Goal: Use online tool/utility: Utilize a website feature to perform a specific function

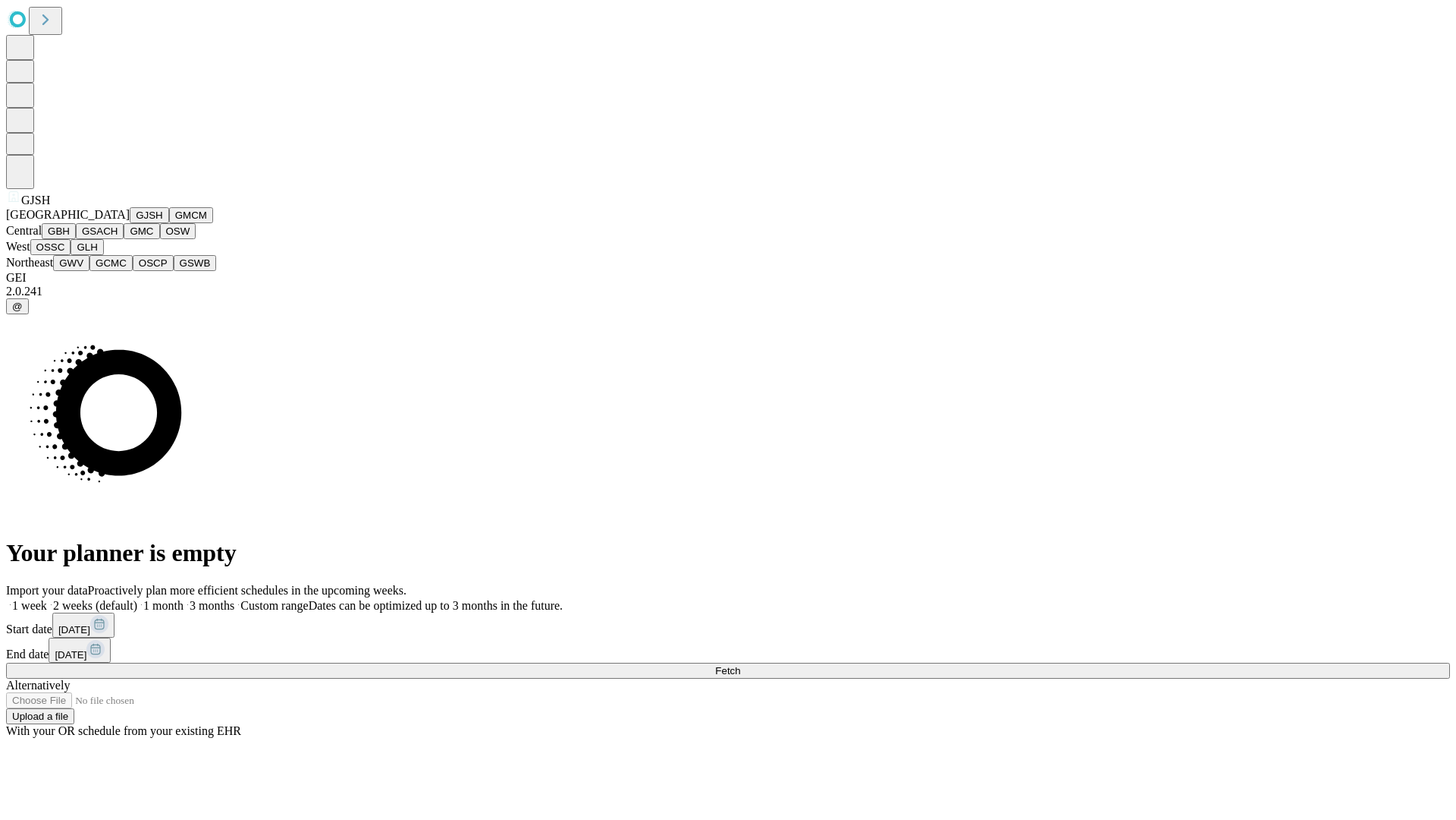
click at [130, 223] on button "GJSH" at bounding box center [149, 216] width 40 height 16
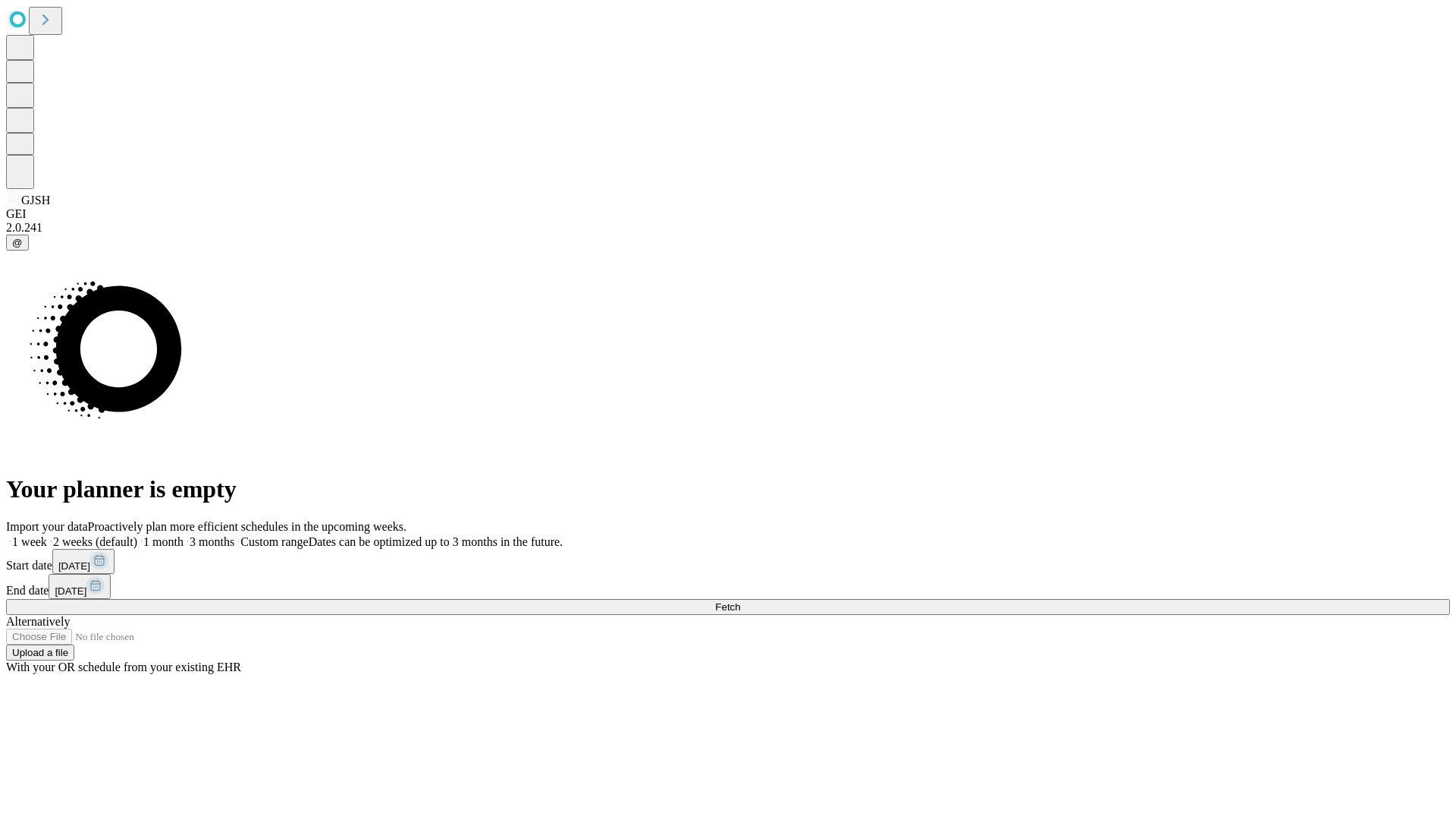
click at [138, 535] on label "2 weeks (default)" at bounding box center [92, 541] width 90 height 13
click at [740, 601] on span "Fetch" at bounding box center [727, 607] width 25 height 11
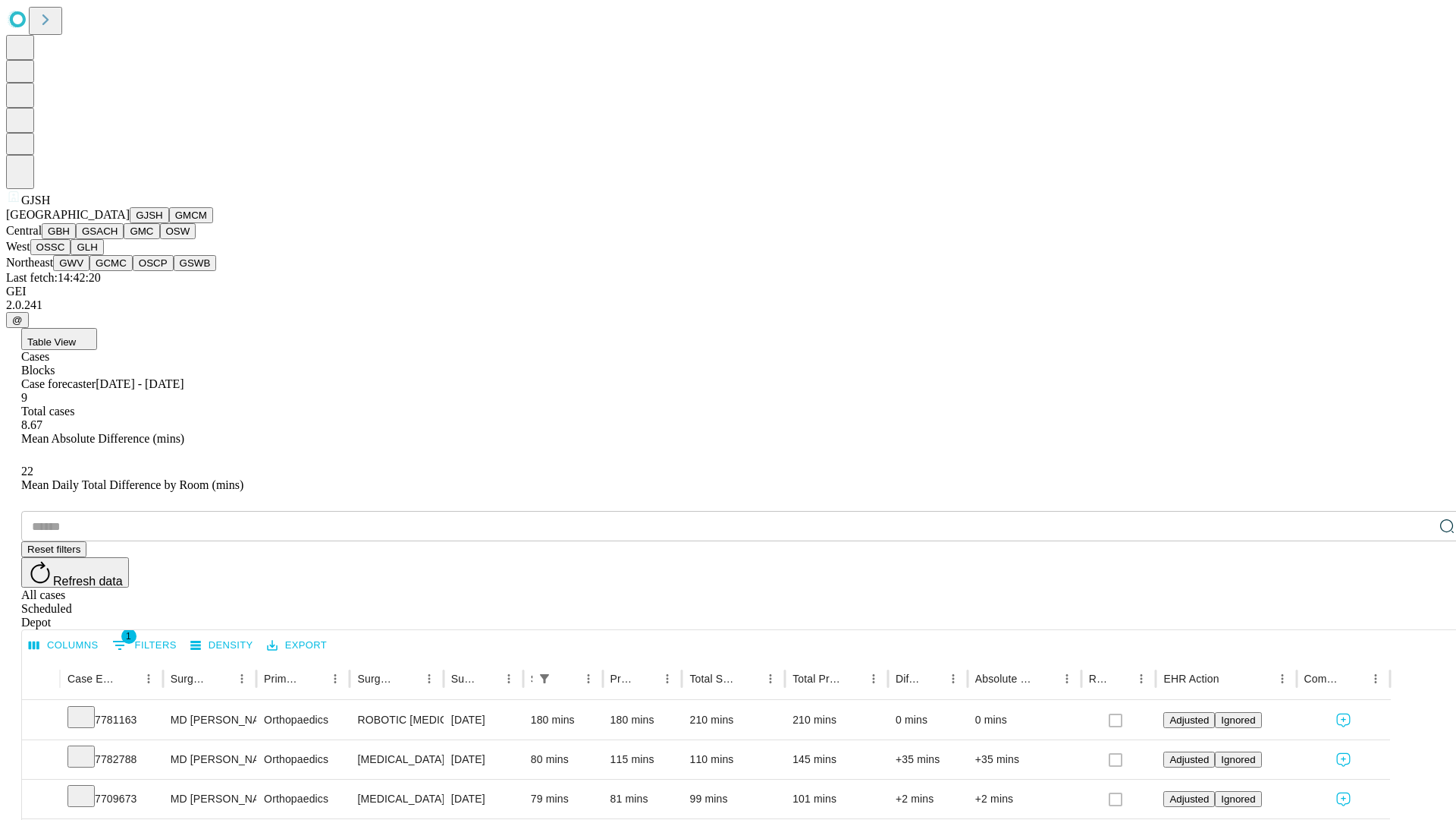
click at [169, 223] on button "GMCM" at bounding box center [191, 216] width 44 height 16
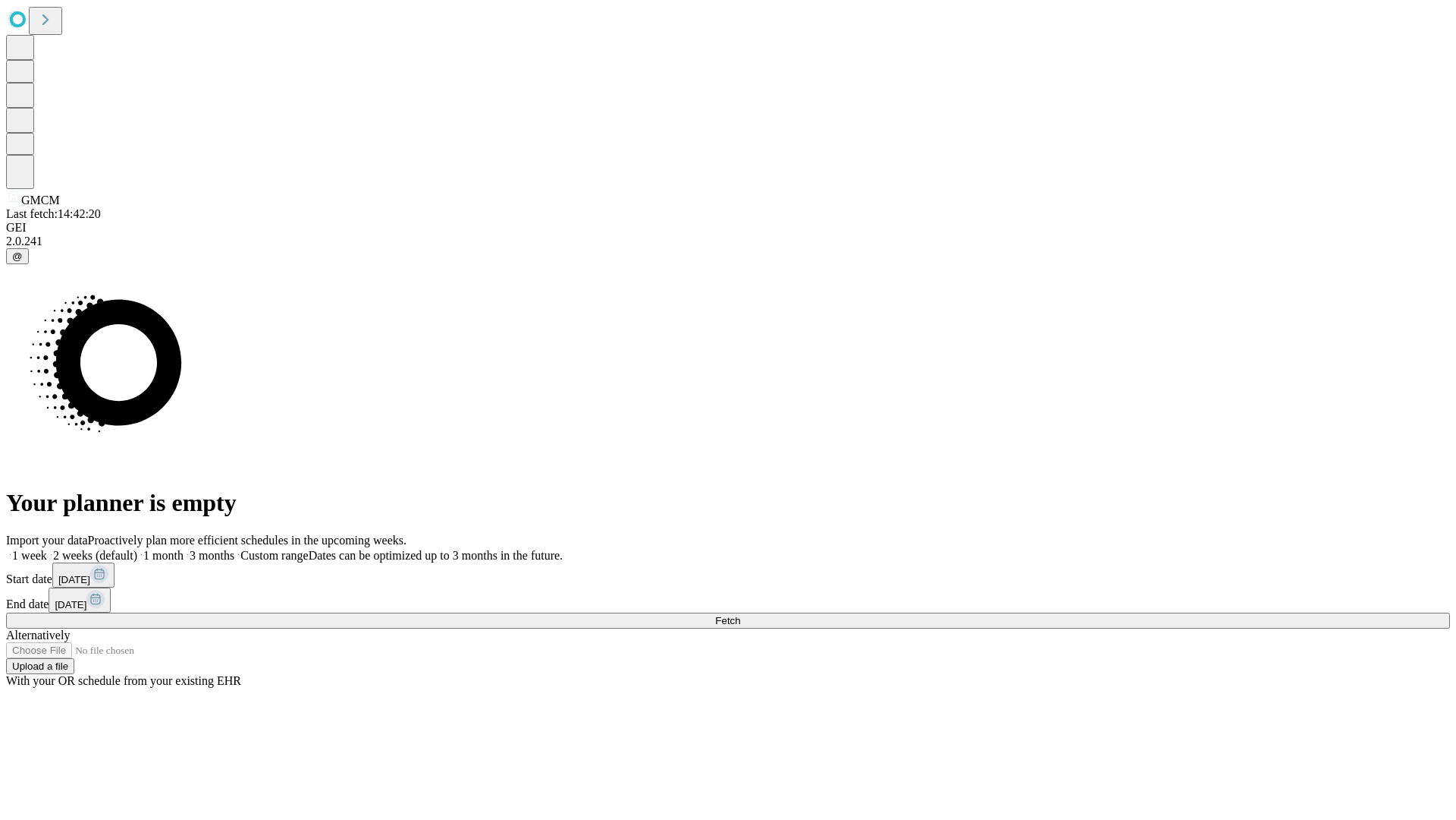
click at [138, 549] on label "2 weeks (default)" at bounding box center [92, 555] width 90 height 13
click at [740, 615] on span "Fetch" at bounding box center [727, 621] width 25 height 11
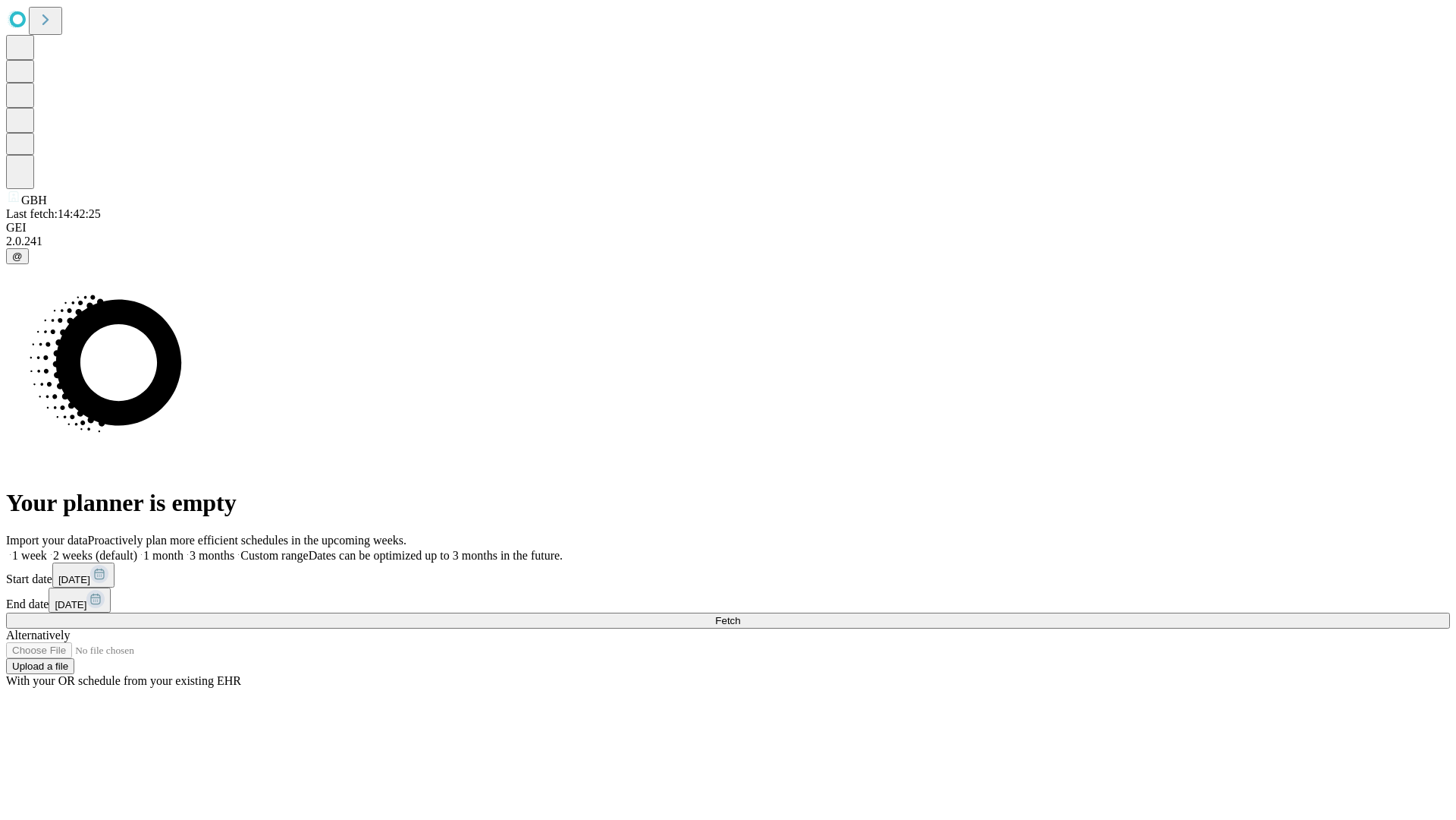
click at [138, 549] on label "2 weeks (default)" at bounding box center [92, 555] width 90 height 13
click at [740, 615] on span "Fetch" at bounding box center [727, 621] width 25 height 11
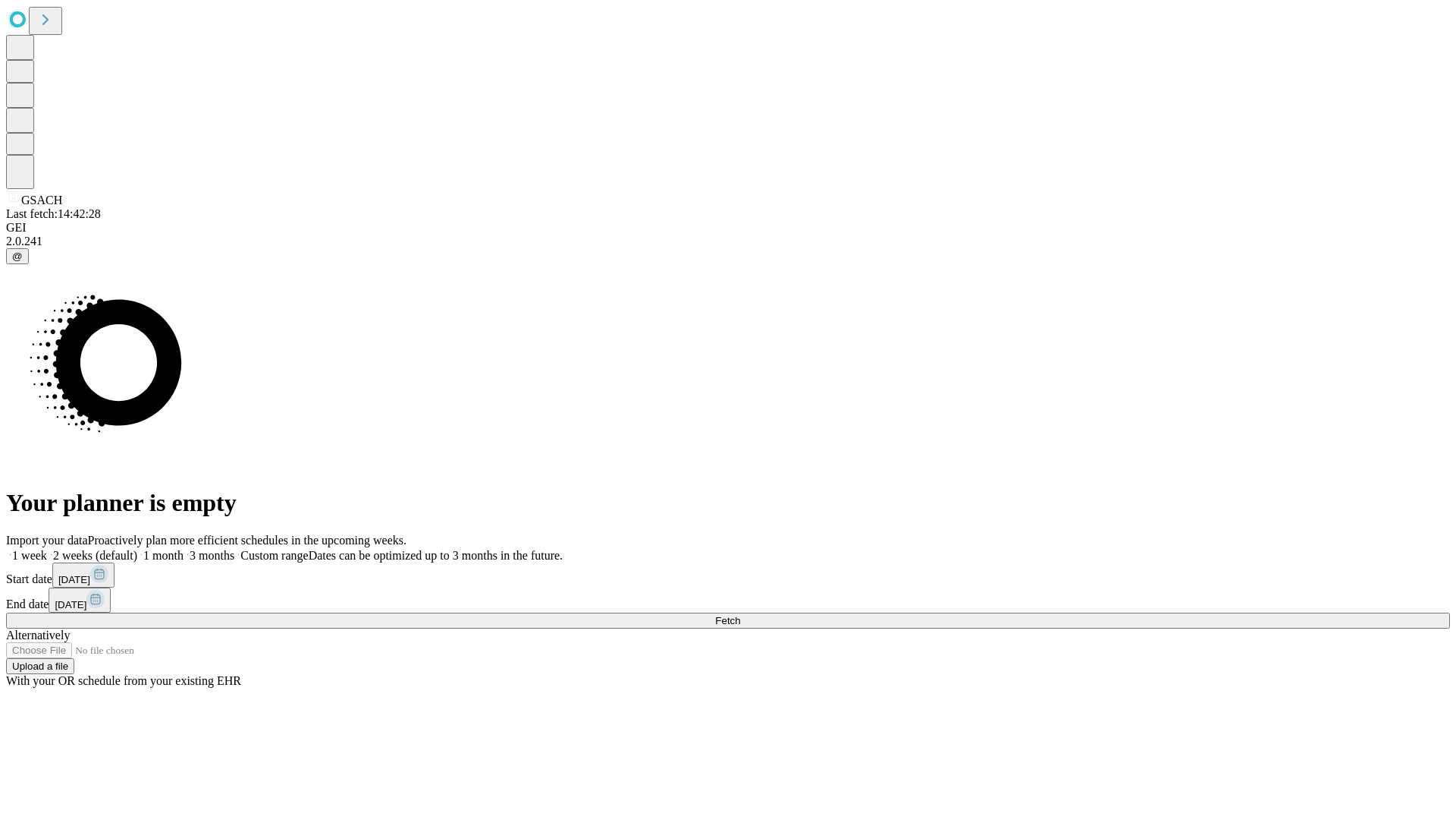
click at [740, 615] on span "Fetch" at bounding box center [727, 621] width 25 height 11
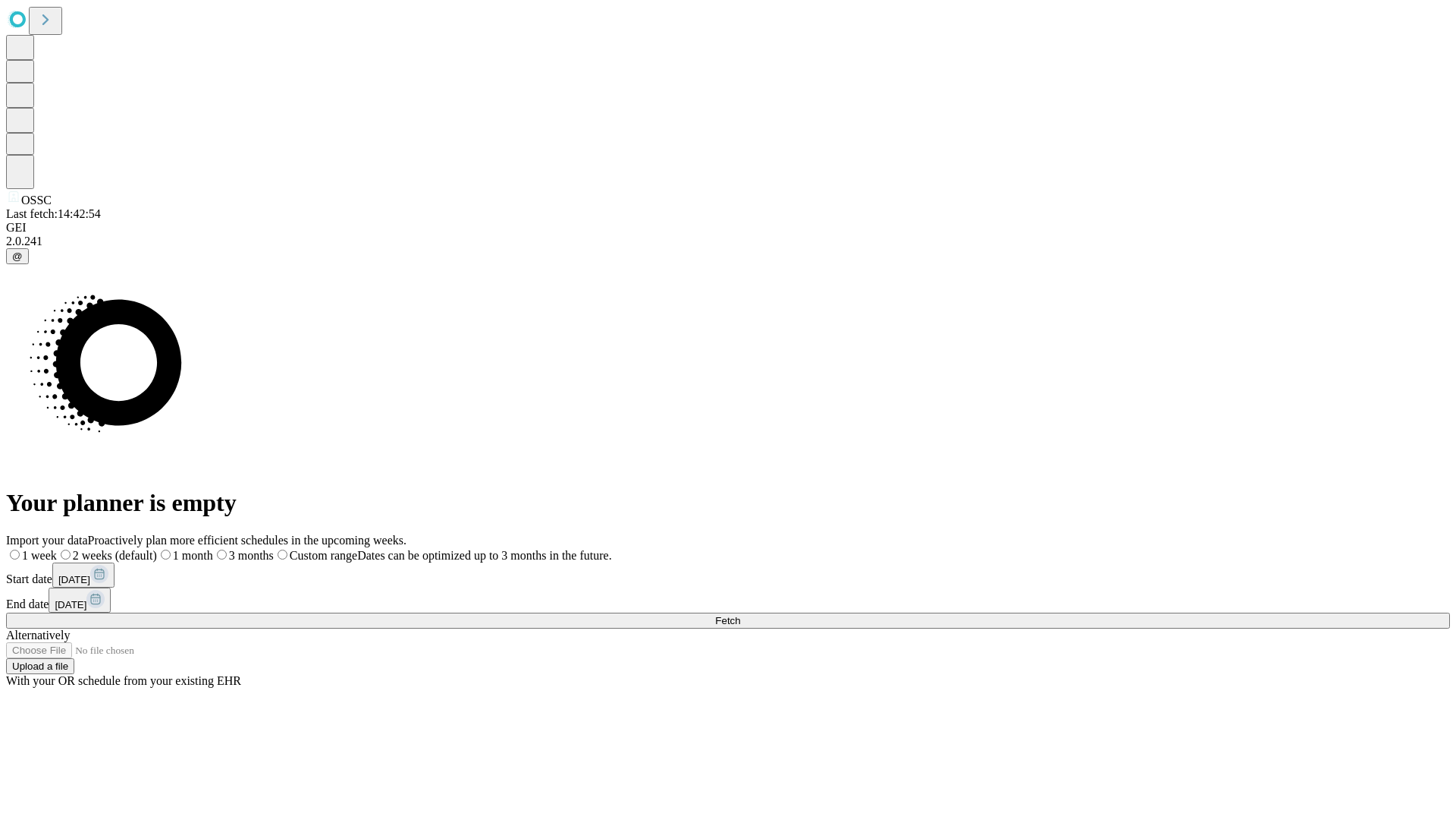
click at [157, 549] on label "2 weeks (default)" at bounding box center [107, 555] width 100 height 13
click at [740, 615] on span "Fetch" at bounding box center [727, 621] width 25 height 11
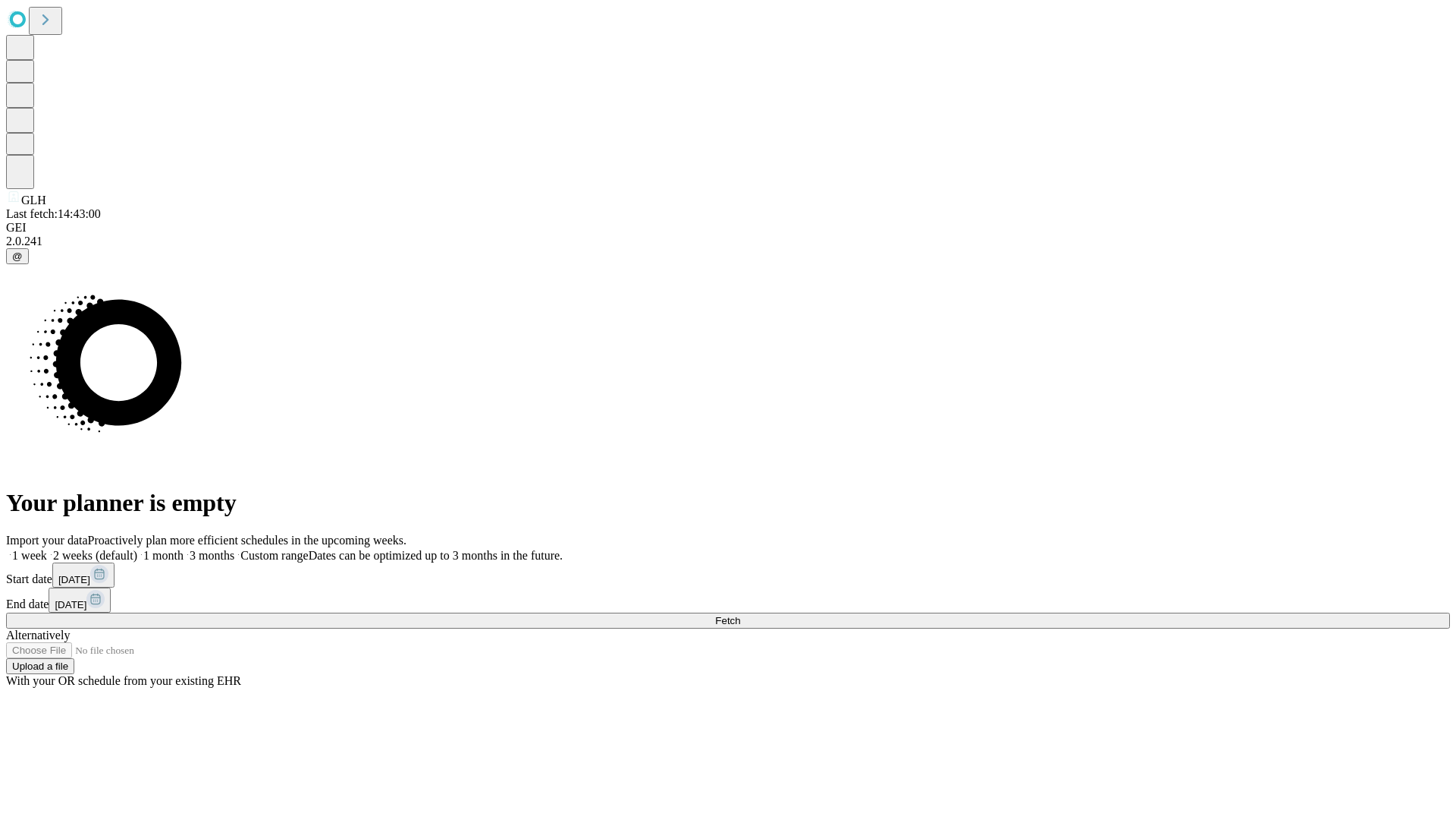
click at [138, 549] on label "2 weeks (default)" at bounding box center [92, 555] width 90 height 13
click at [740, 615] on span "Fetch" at bounding box center [727, 621] width 25 height 11
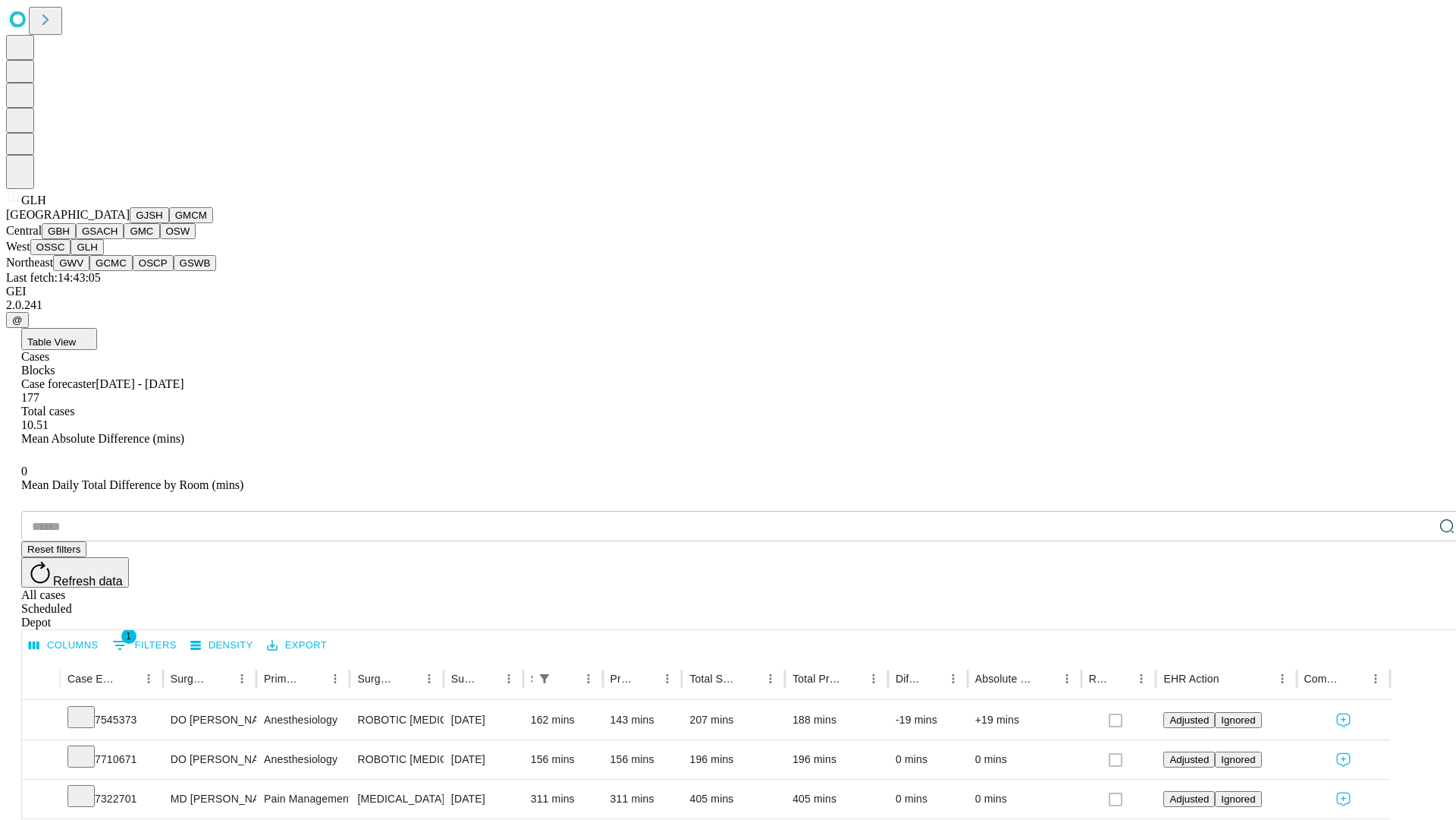
click at [90, 271] on button "GWV" at bounding box center [71, 263] width 36 height 16
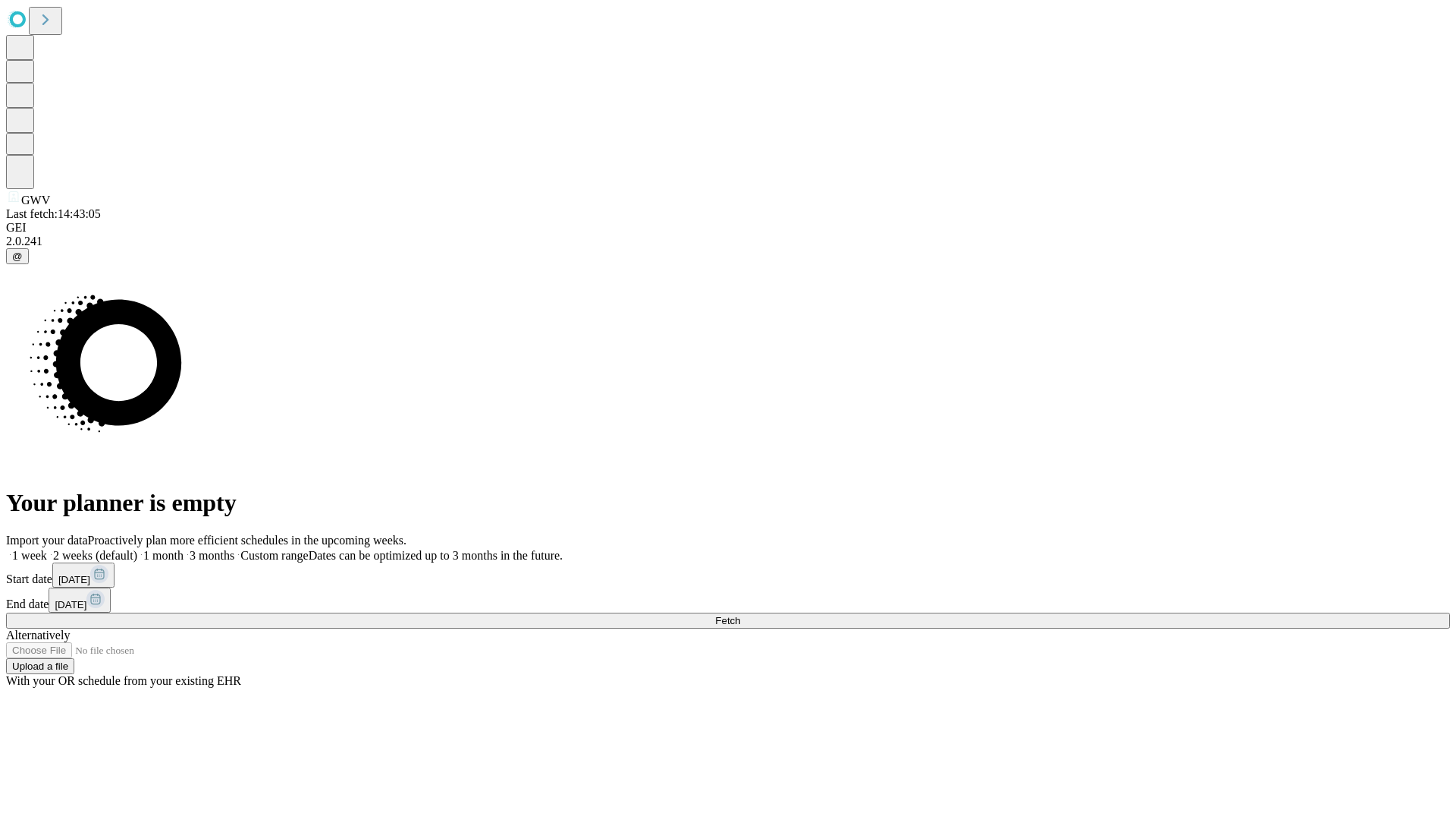
click at [138, 549] on label "2 weeks (default)" at bounding box center [92, 555] width 90 height 13
click at [740, 615] on span "Fetch" at bounding box center [727, 621] width 25 height 11
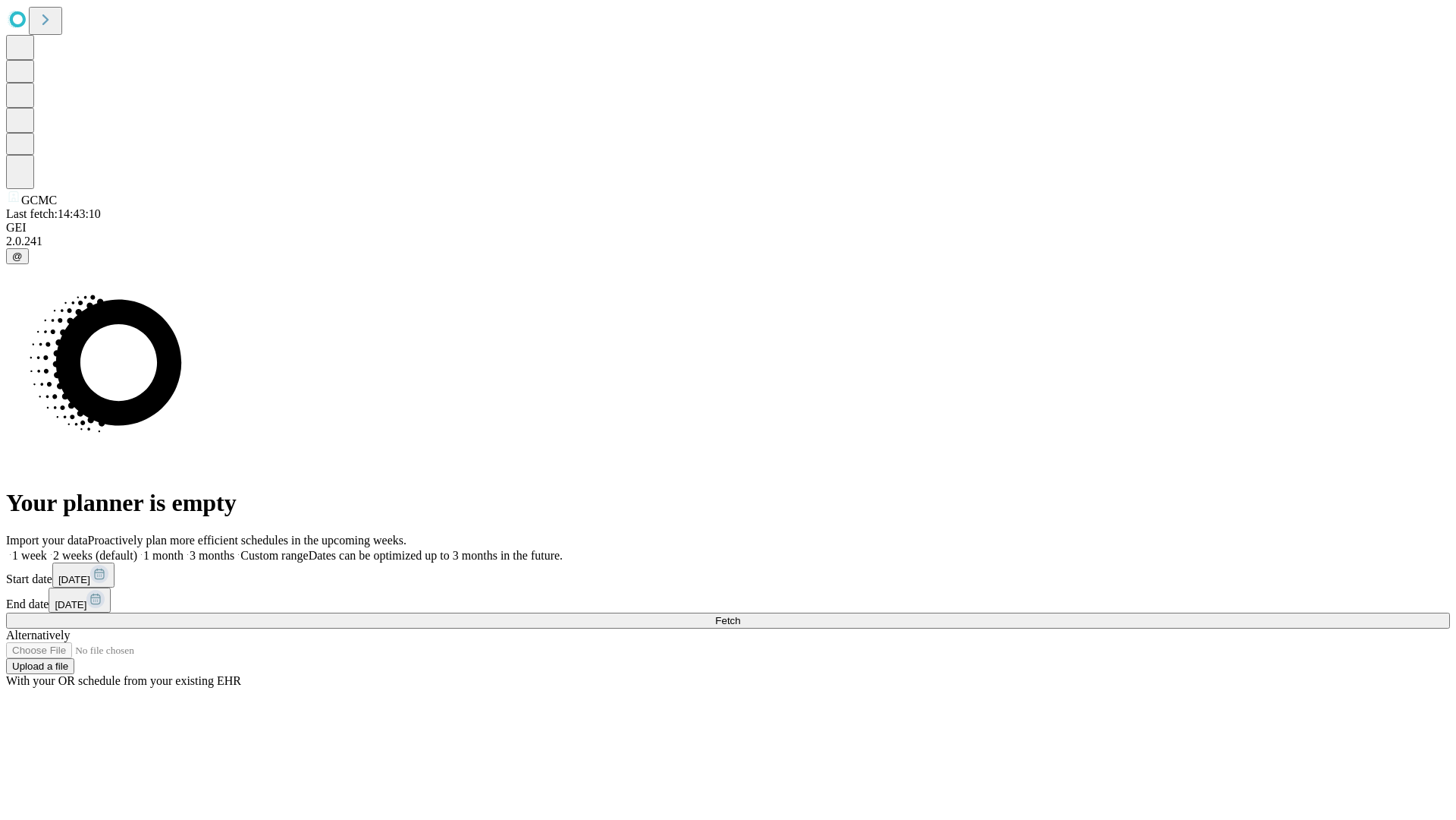
click at [740, 615] on span "Fetch" at bounding box center [727, 621] width 25 height 11
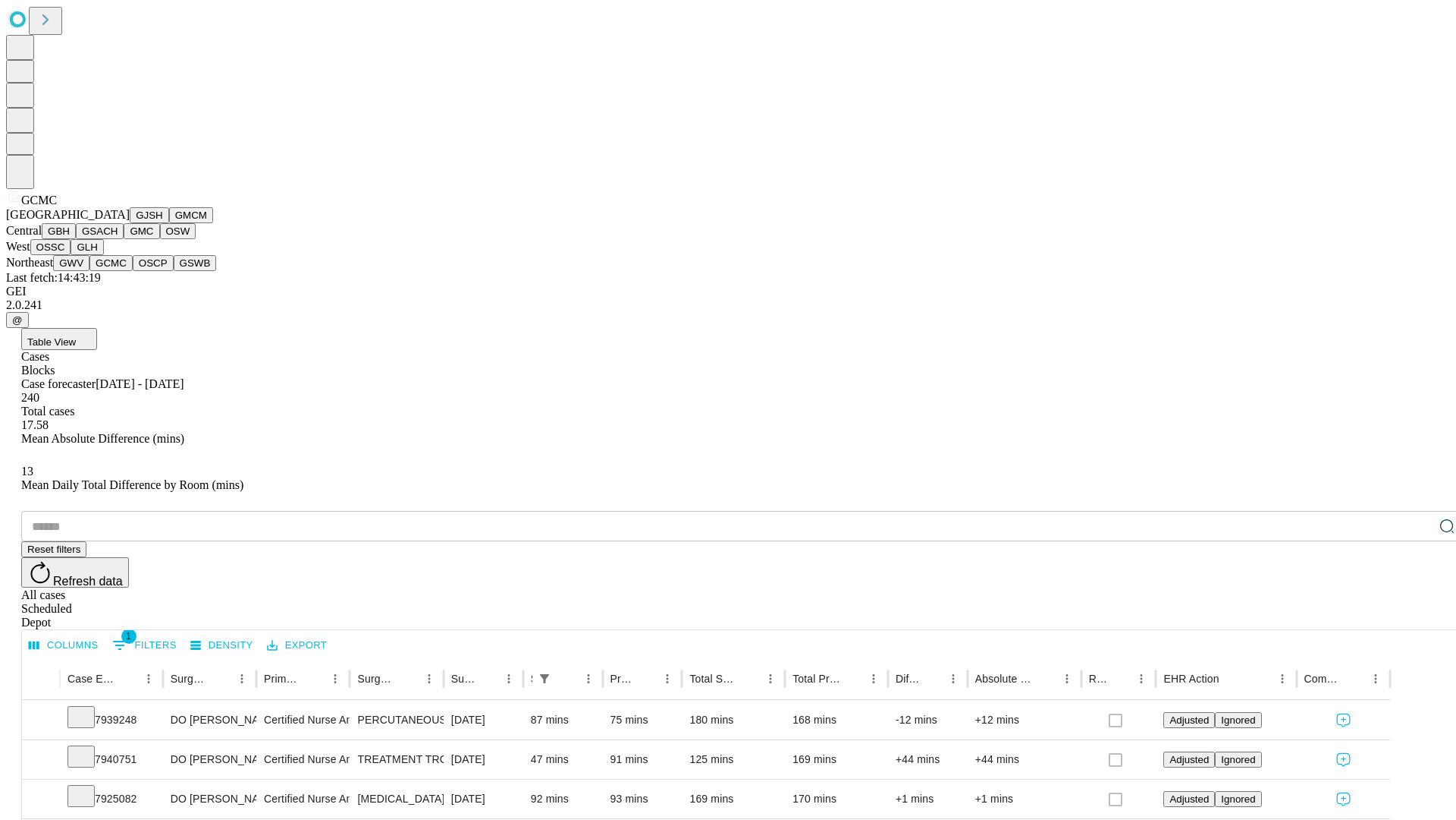
click at [133, 271] on button "OSCP" at bounding box center [153, 263] width 41 height 16
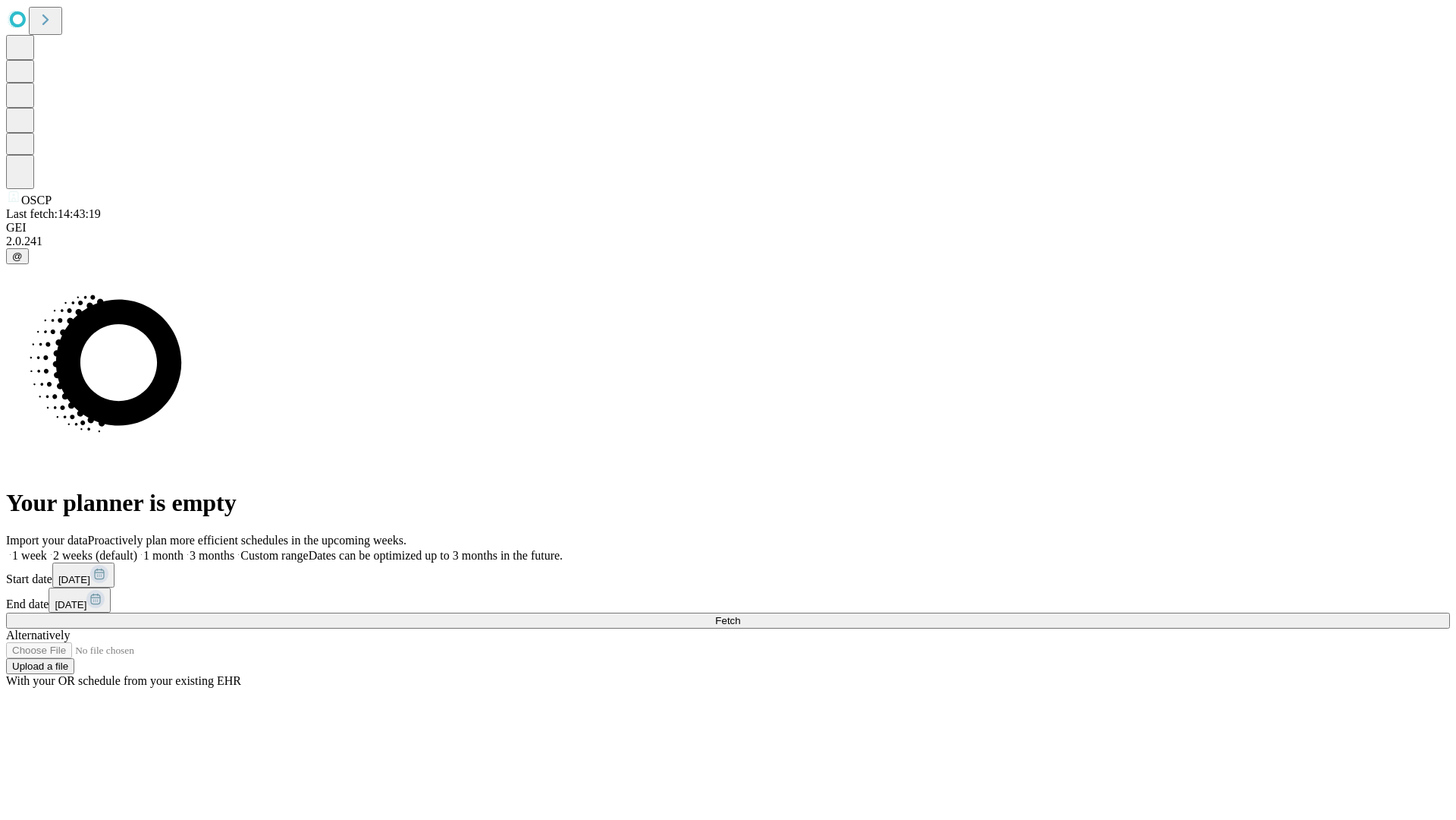
click at [138, 549] on label "2 weeks (default)" at bounding box center [92, 555] width 90 height 13
click at [740, 615] on span "Fetch" at bounding box center [727, 621] width 25 height 11
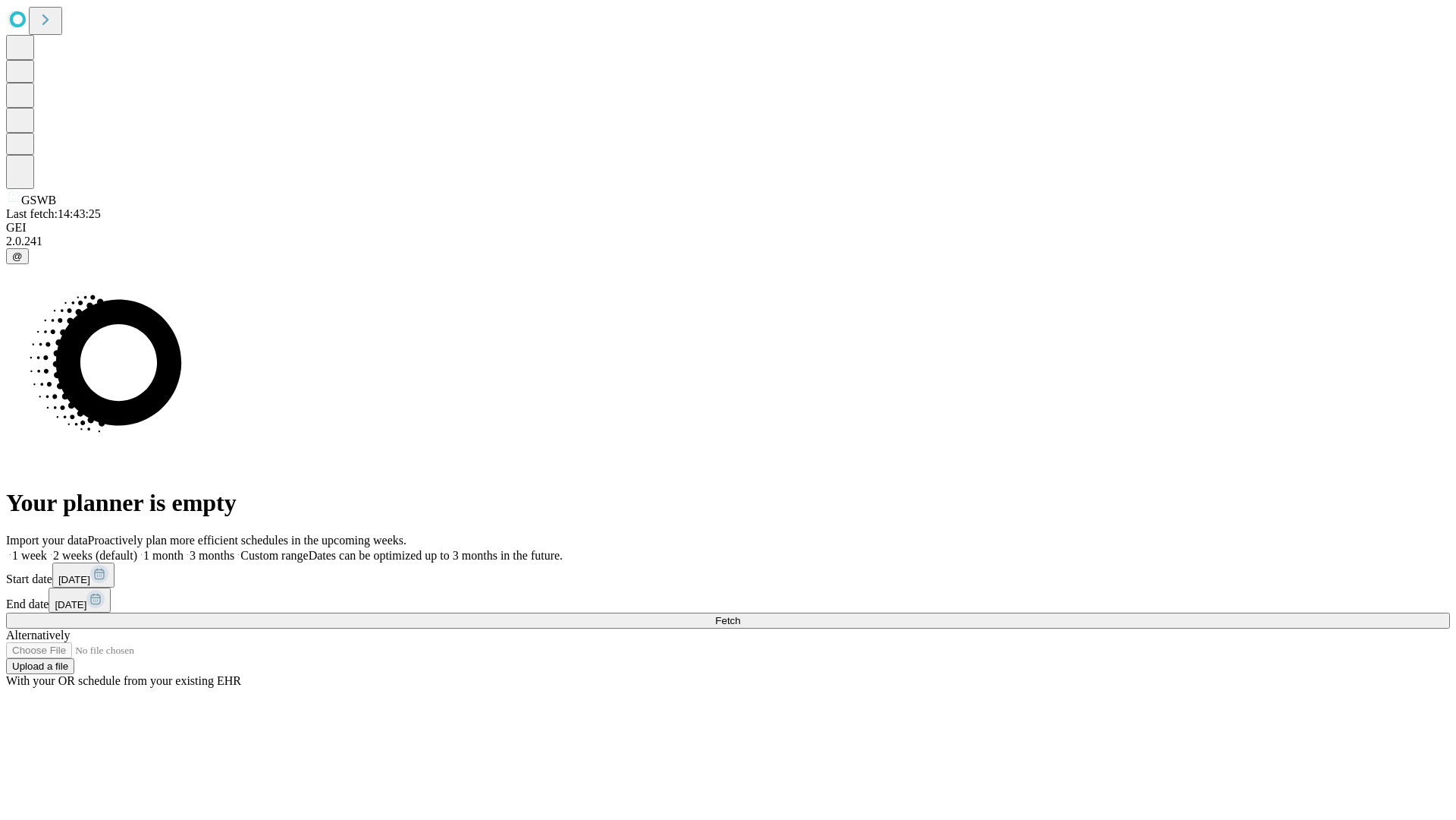
click at [138, 549] on label "2 weeks (default)" at bounding box center [92, 555] width 90 height 13
click at [740, 615] on span "Fetch" at bounding box center [727, 621] width 25 height 11
